Goal: Information Seeking & Learning: Find contact information

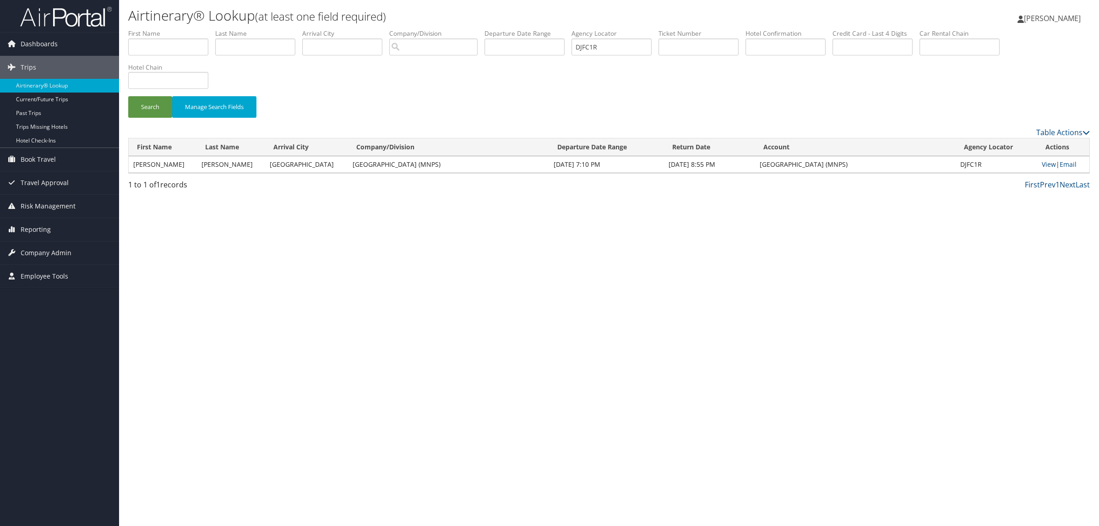
click at [426, 461] on div "Airtinerary® Lookup (at least one field required) Hope Ewing Hope Ewing My Sett…" at bounding box center [609, 263] width 980 height 526
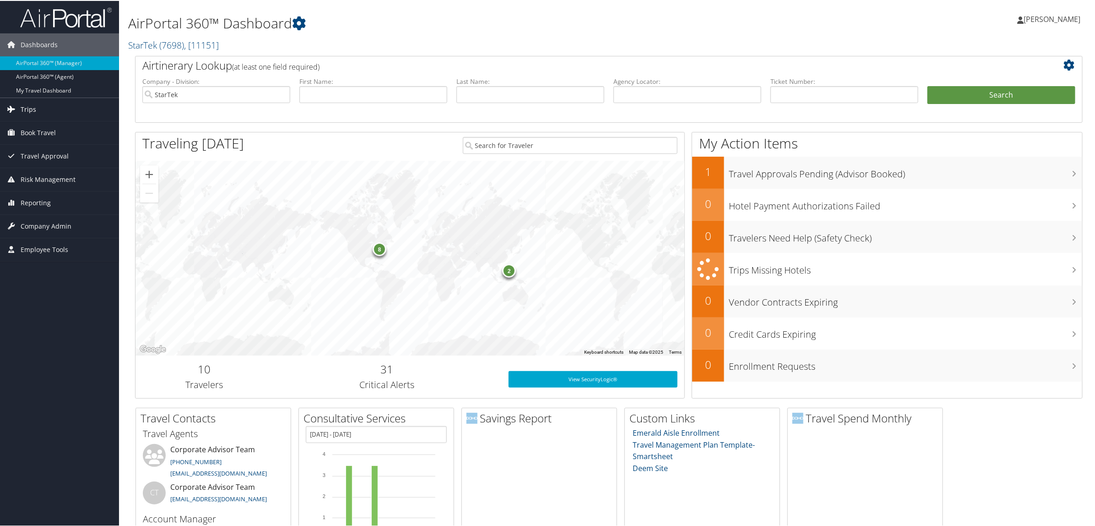
click at [40, 103] on link "Trips" at bounding box center [59, 108] width 119 height 23
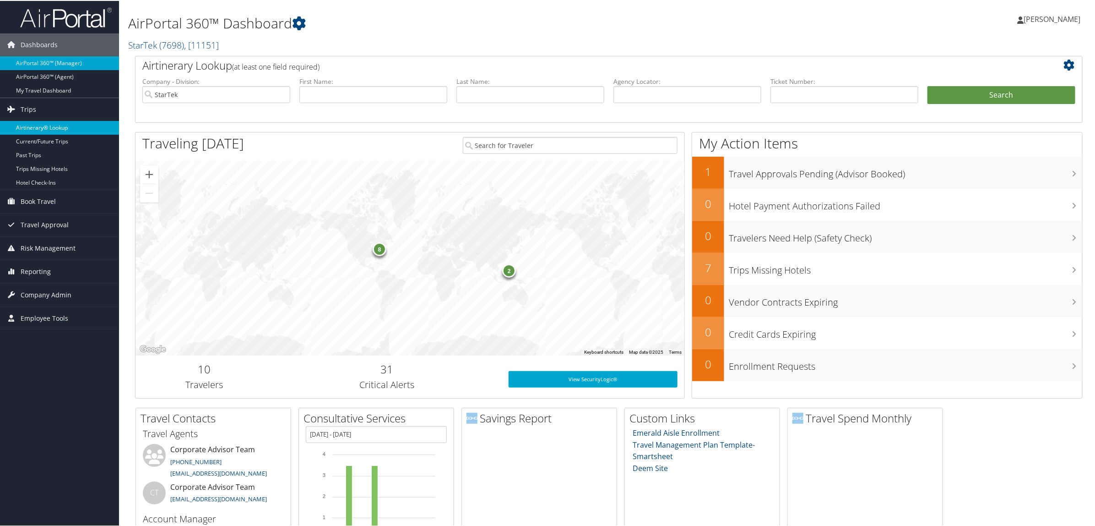
click at [44, 123] on link "Airtinerary® Lookup" at bounding box center [59, 127] width 119 height 14
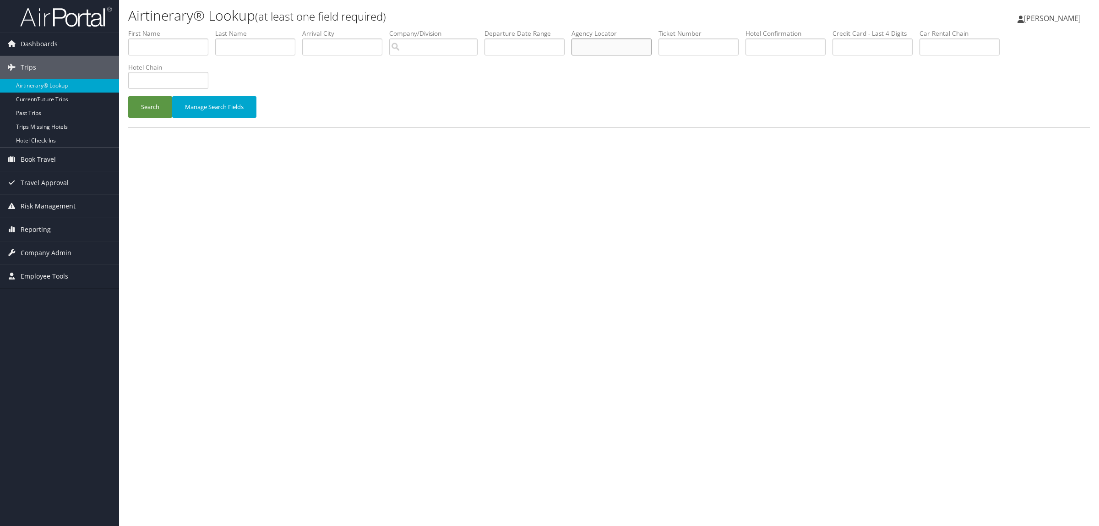
paste input "DLJQQS"
click at [147, 106] on button "Search" at bounding box center [150, 107] width 44 height 22
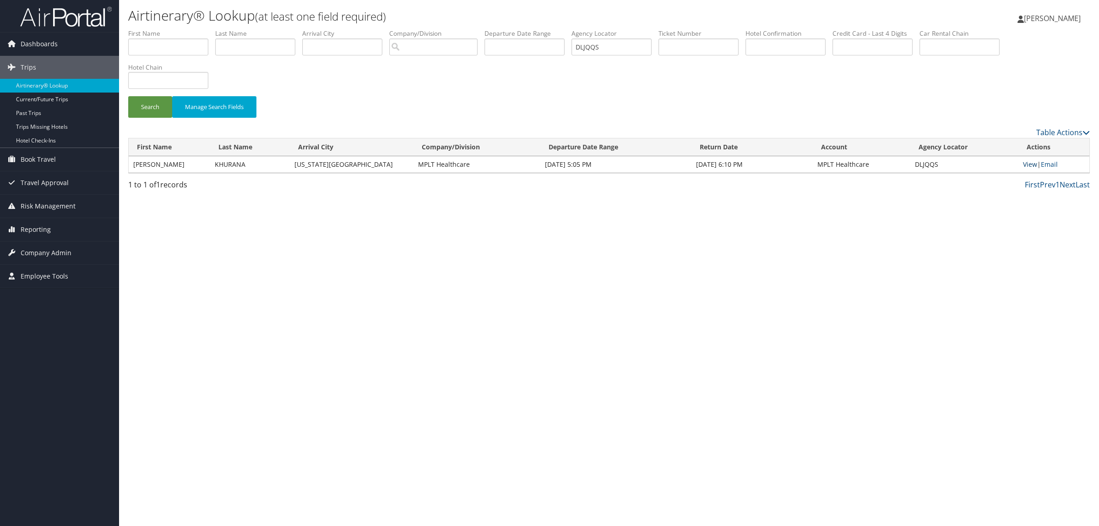
click at [1029, 165] on link "View" at bounding box center [1030, 164] width 14 height 9
drag, startPoint x: 635, startPoint y: 49, endPoint x: 323, endPoint y: 61, distance: 311.6
click at [338, 29] on ul "First Name Last Name Departure City Arrival City Company/Division Airport/City …" at bounding box center [609, 29] width 962 height 0
paste input "NNP"
type input "DLJNNP"
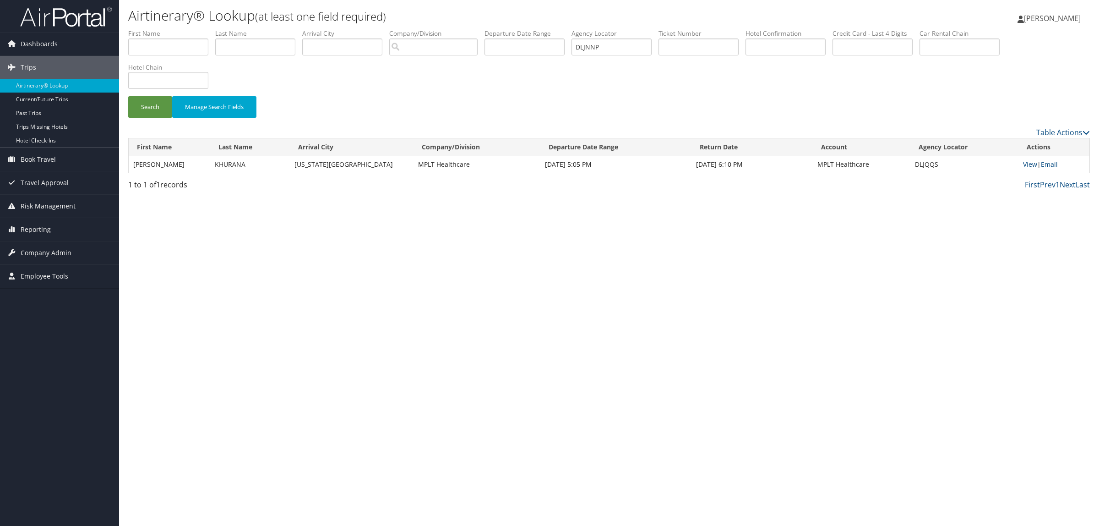
click at [159, 95] on li "Hotel Chain" at bounding box center [171, 79] width 87 height 33
click at [159, 103] on button "Search" at bounding box center [150, 107] width 44 height 22
click at [1026, 161] on link "View" at bounding box center [1028, 164] width 14 height 9
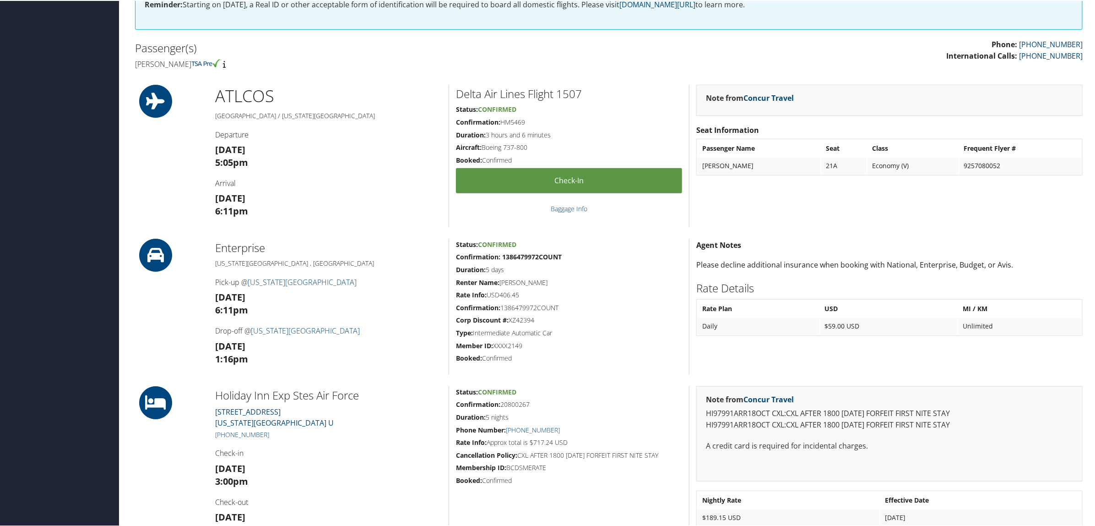
scroll to position [401, 0]
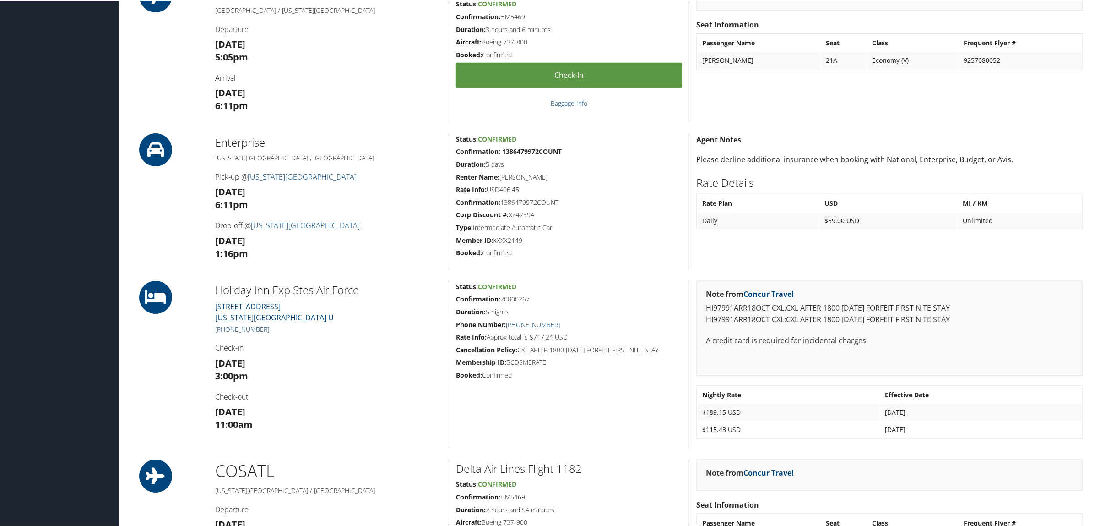
drag, startPoint x: 275, startPoint y: 328, endPoint x: 223, endPoint y: 328, distance: 52.2
click at [223, 328] on h5 "[PHONE_NUMBER]" at bounding box center [328, 328] width 227 height 9
copy link "[PHONE_NUMBER]"
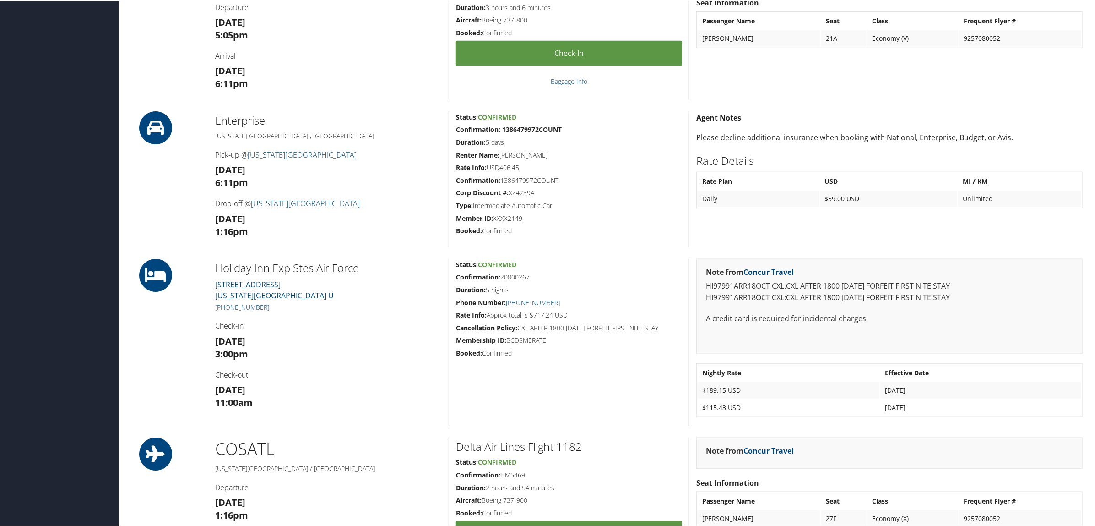
scroll to position [417, 0]
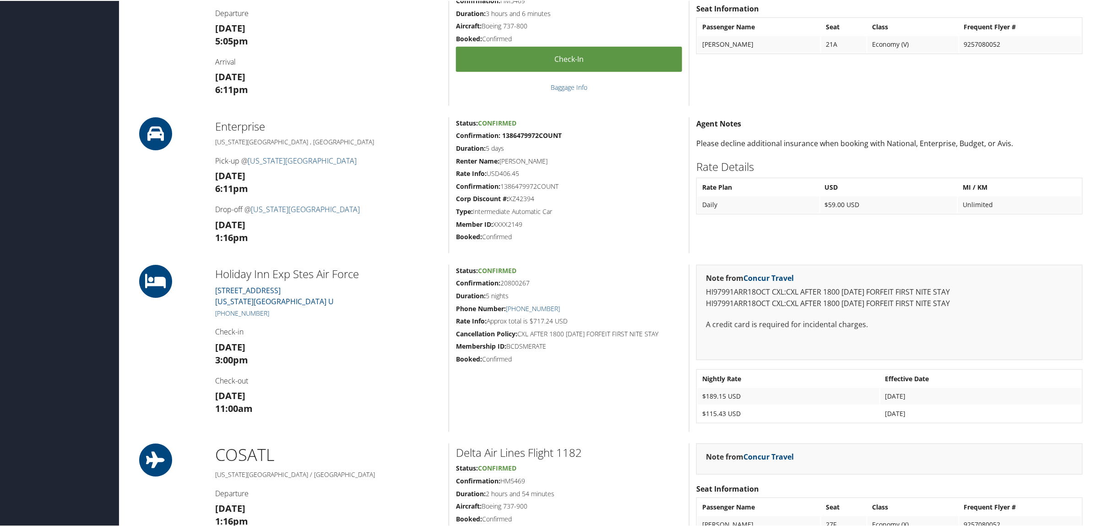
drag, startPoint x: 371, startPoint y: 434, endPoint x: 327, endPoint y: 403, distance: 54.6
click at [371, 434] on div "Admin Actions Repair Airtinerary® 86357117 [GEOGRAPHIC_DATA], [GEOGRAPHIC_DATA]…" at bounding box center [609, 155] width 962 height 1086
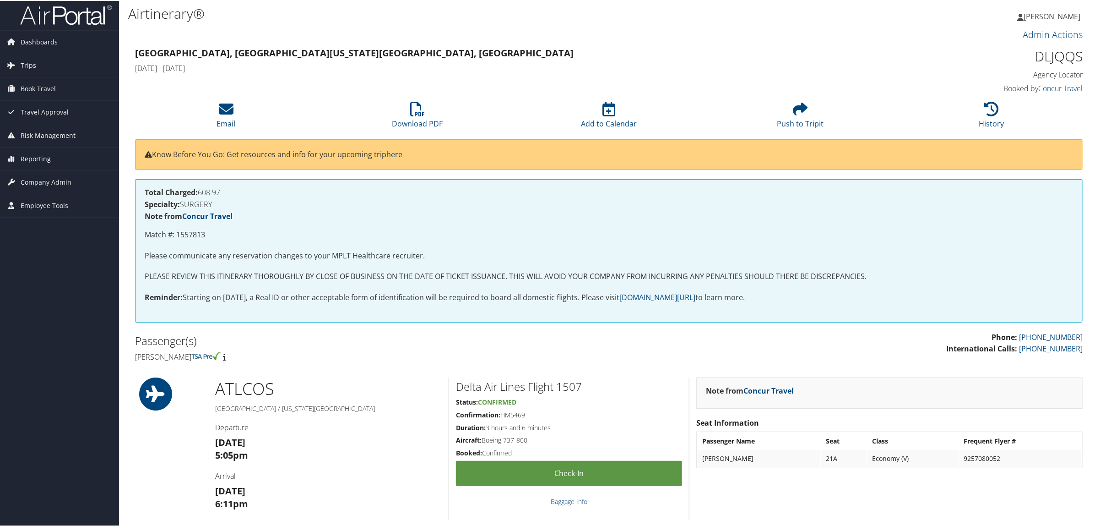
scroll to position [0, 0]
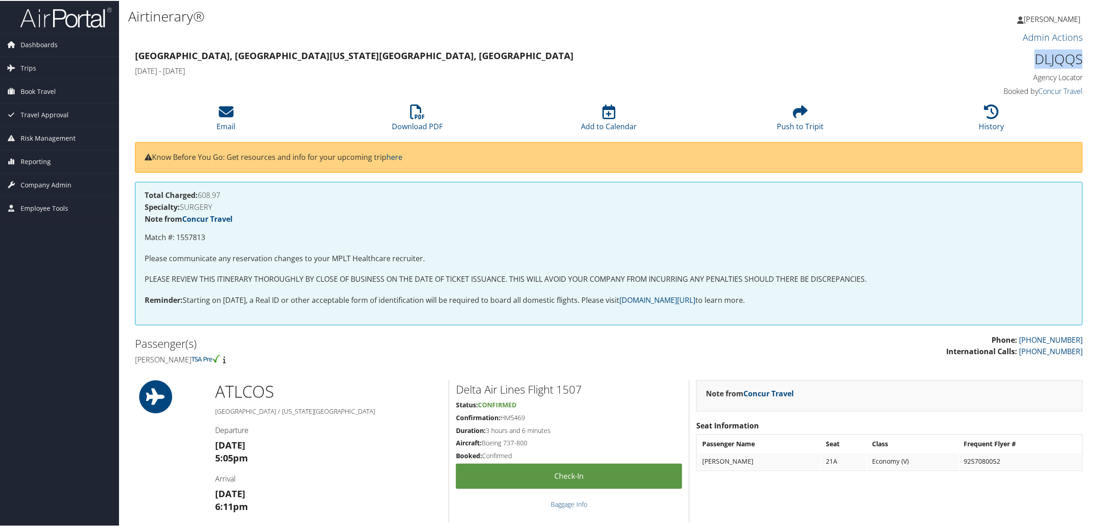
drag, startPoint x: 1027, startPoint y: 58, endPoint x: 1078, endPoint y: 55, distance: 50.5
click at [1078, 55] on h1 "DLJQQS" at bounding box center [969, 58] width 227 height 19
copy h1 "DLJQQS"
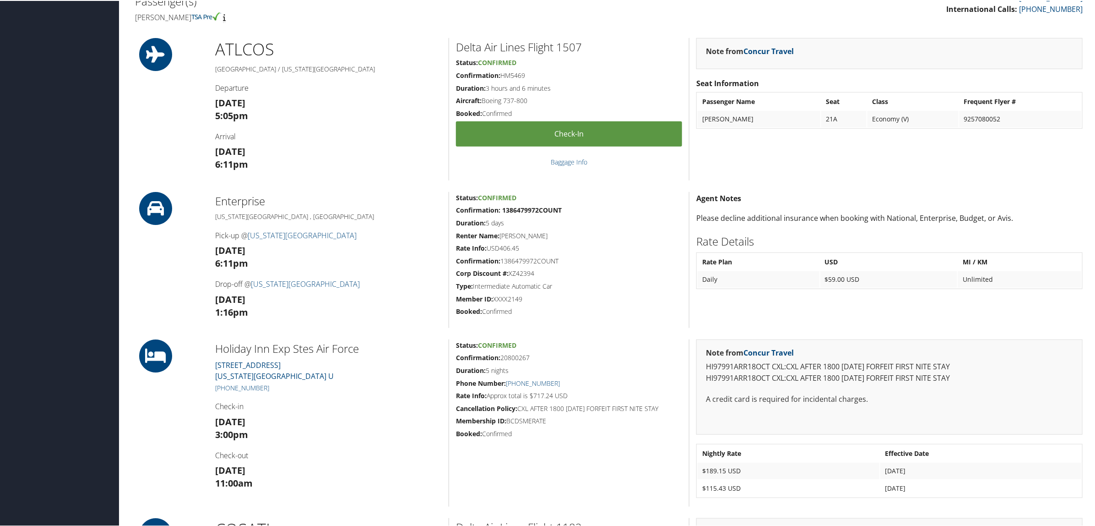
scroll to position [458, 0]
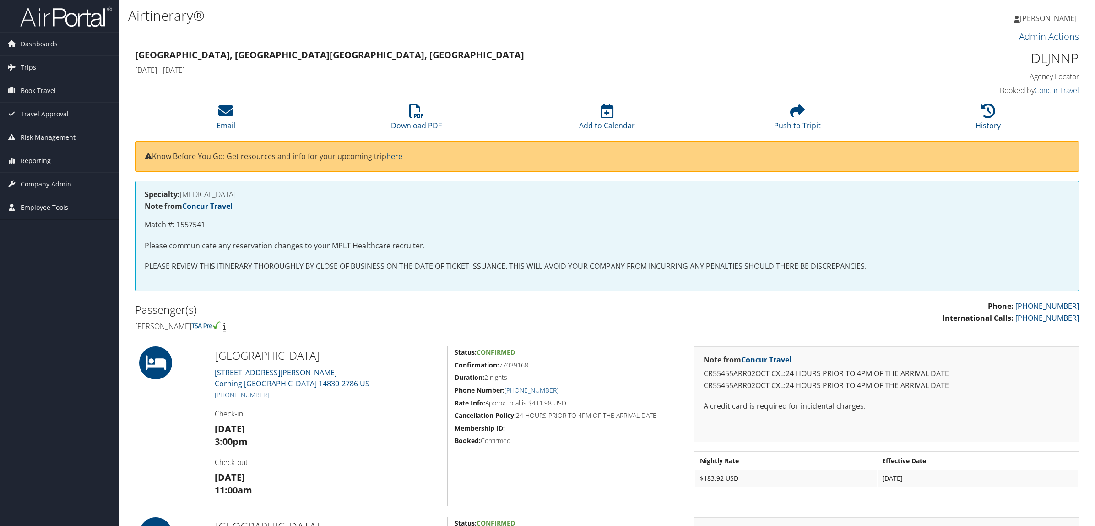
scroll to position [172, 0]
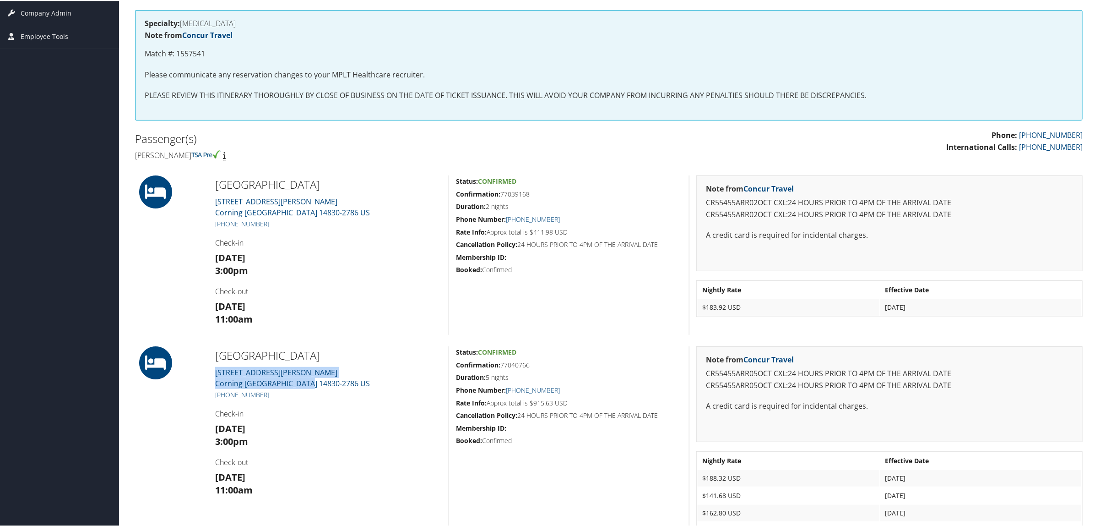
drag, startPoint x: 212, startPoint y: 372, endPoint x: 314, endPoint y: 379, distance: 101.9
click at [314, 379] on div "[GEOGRAPHIC_DATA] [STREET_ADDRESS][PERSON_NAME] [PHONE_NUMBER] Check-in [DATE] …" at bounding box center [328, 454] width 240 height 218
drag, startPoint x: 271, startPoint y: 218, endPoint x: 226, endPoint y: 224, distance: 45.9
click at [226, 224] on div "[GEOGRAPHIC_DATA] [STREET_ADDRESS][PERSON_NAME] [PHONE_NUMBER] Check-in [DATE] …" at bounding box center [328, 253] width 240 height 159
copy link "607) 346-9057"
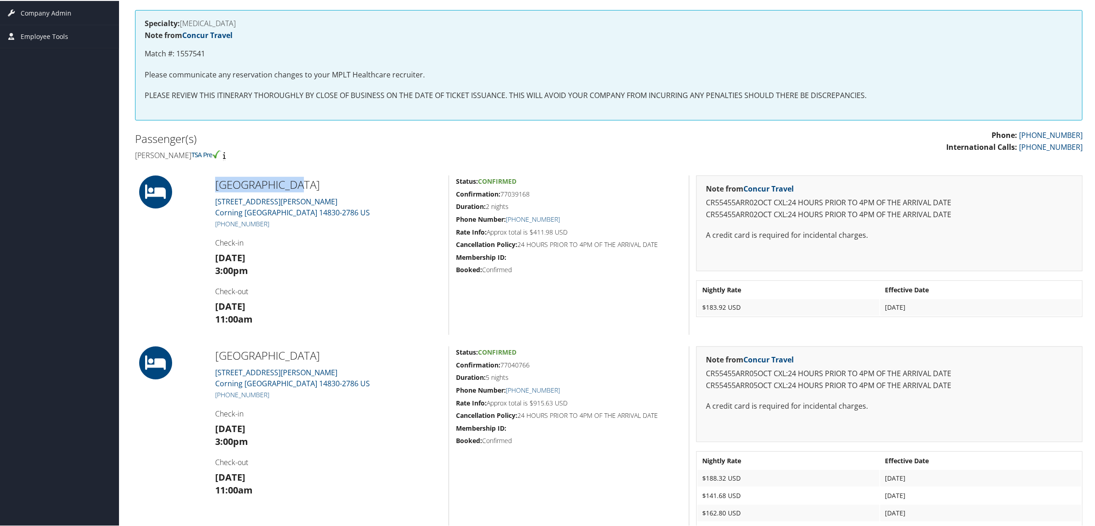
drag, startPoint x: 216, startPoint y: 188, endPoint x: 313, endPoint y: 186, distance: 96.7
click at [313, 186] on h2 "[GEOGRAPHIC_DATA]" at bounding box center [328, 184] width 227 height 16
copy h2 "[GEOGRAPHIC_DATA]"
